Goal: Information Seeking & Learning: Learn about a topic

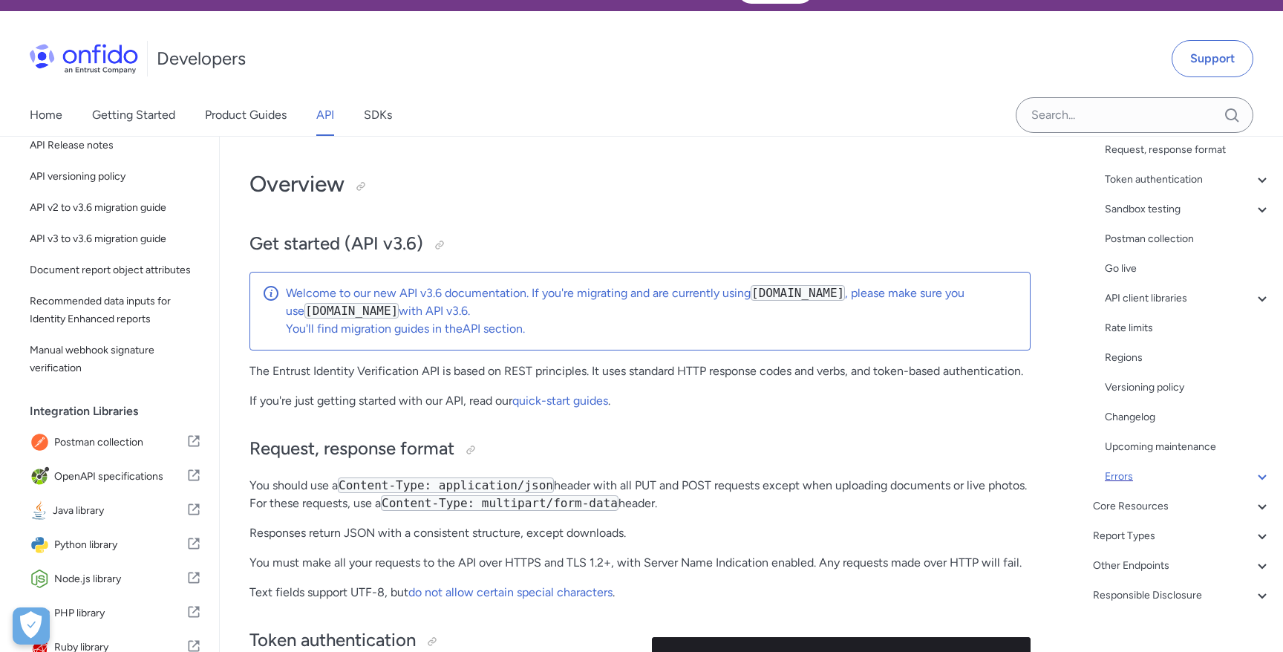
scroll to position [59, 0]
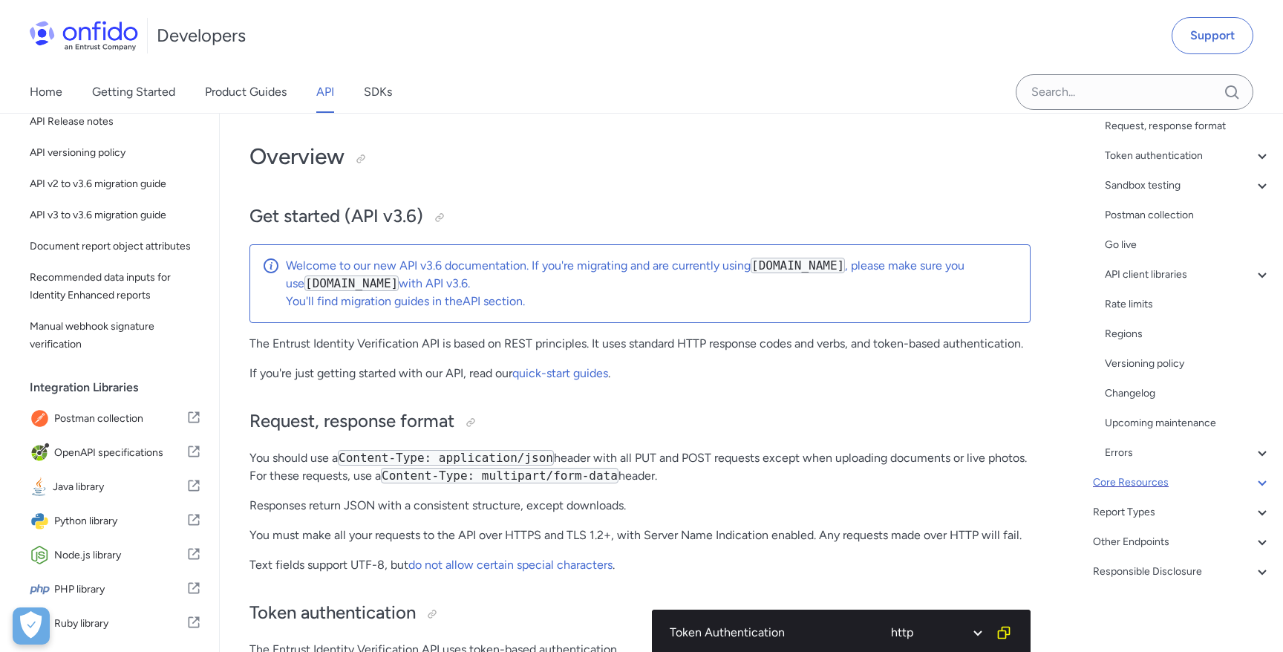
click at [1111, 482] on div "Core Resources" at bounding box center [1182, 483] width 178 height 18
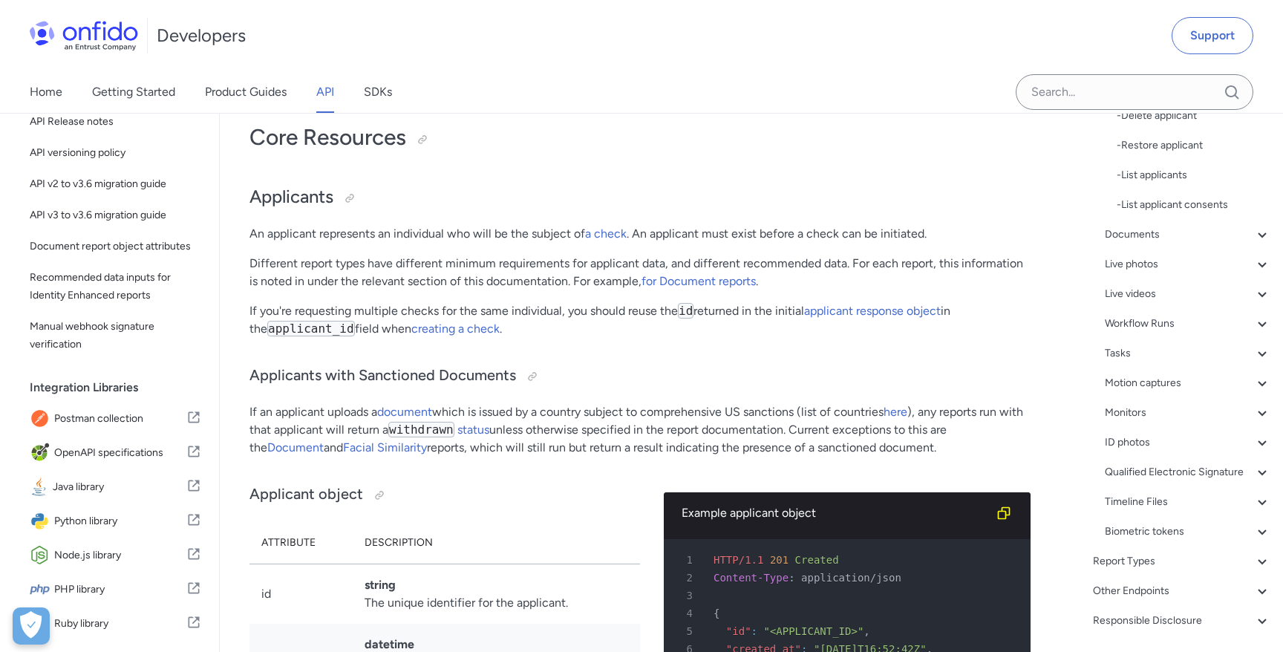
scroll to position [542, 0]
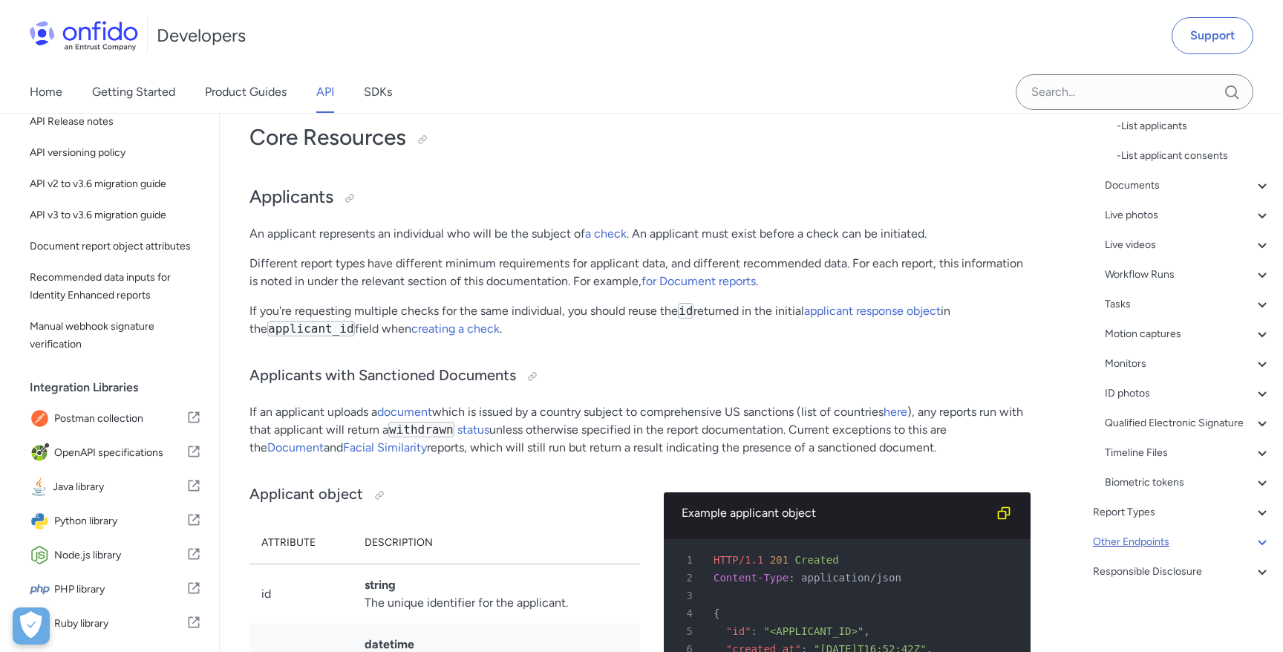
click at [1111, 534] on div "Other Endpoints" at bounding box center [1182, 542] width 178 height 18
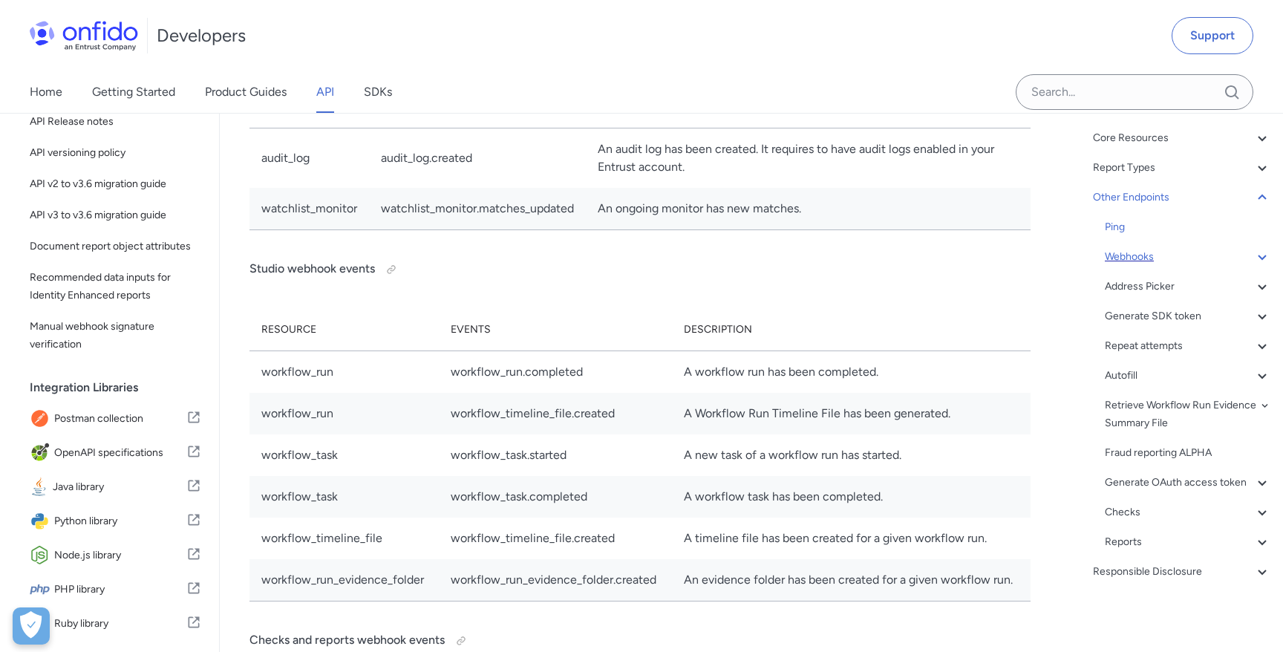
click at [1111, 249] on div "Webhooks" at bounding box center [1188, 257] width 166 height 18
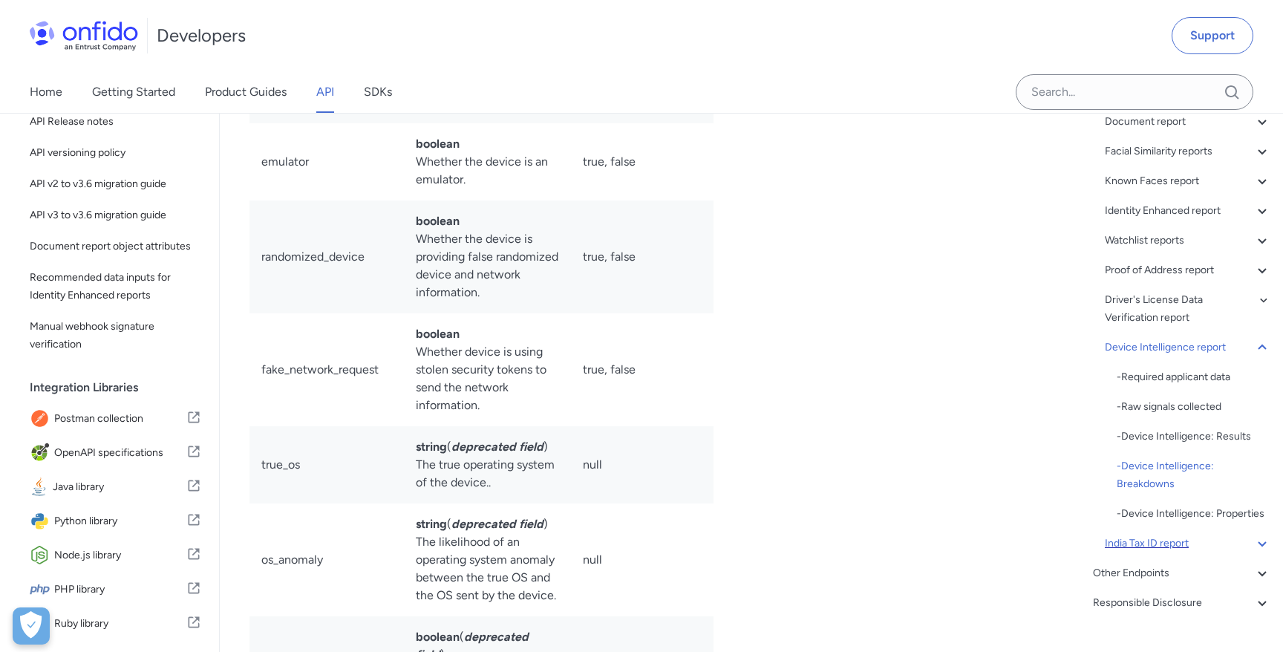
scroll to position [233, 0]
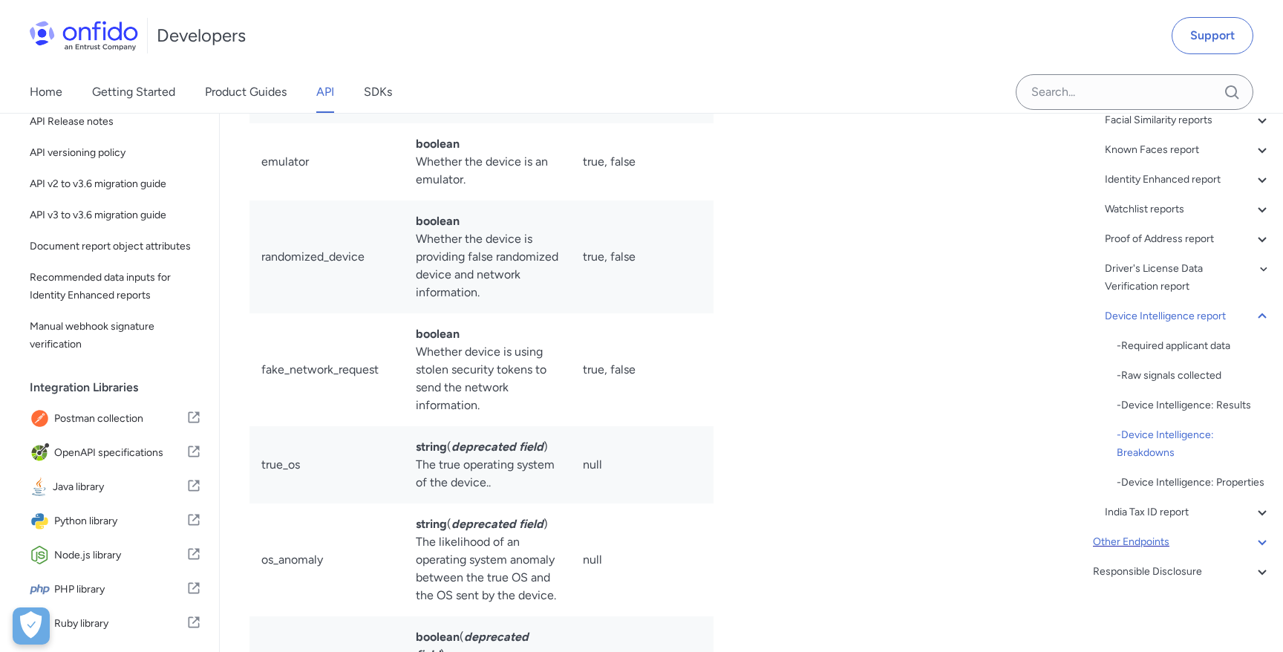
click at [1111, 540] on div "Other Endpoints" at bounding box center [1182, 542] width 178 height 18
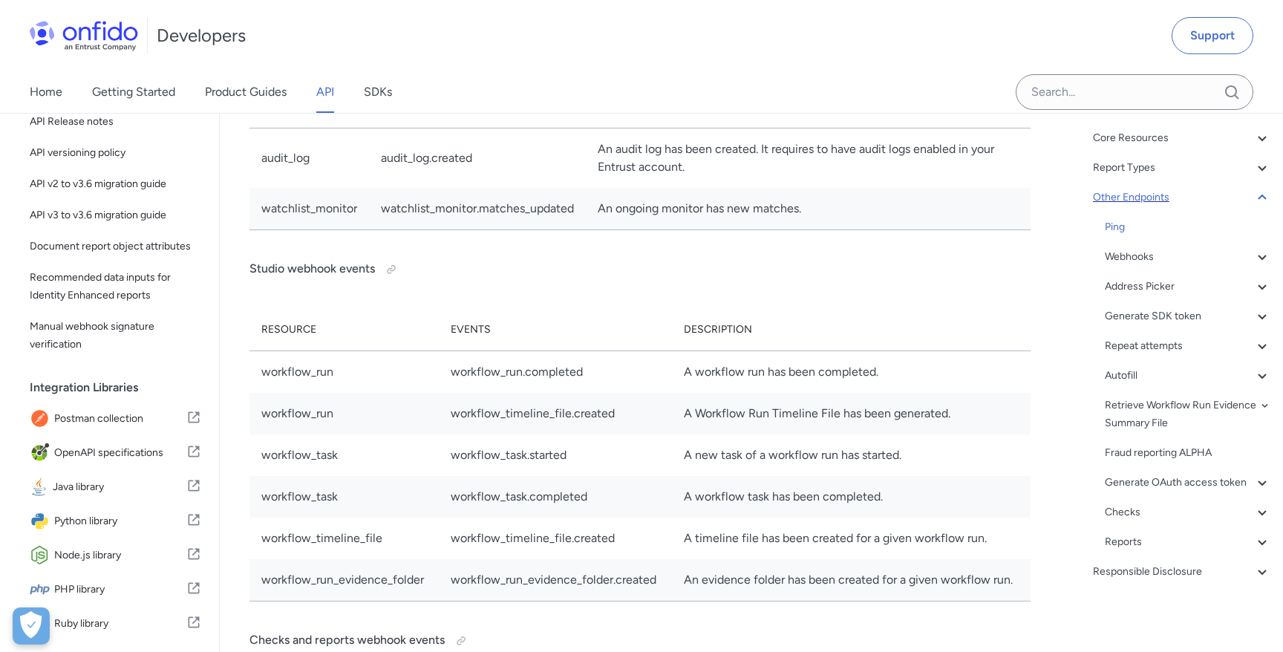
scroll to position [126, 0]
click at [1111, 249] on div "Webhooks" at bounding box center [1188, 257] width 166 height 18
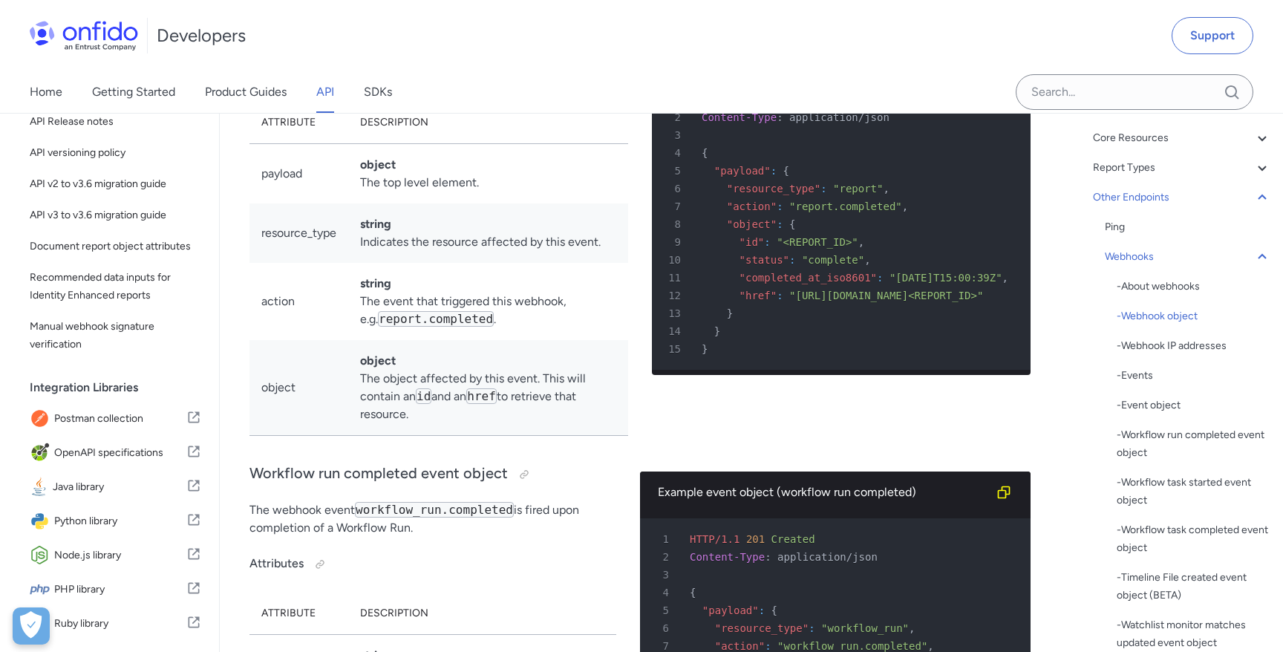
scroll to position [119262, 0]
